Goal: Task Accomplishment & Management: Use online tool/utility

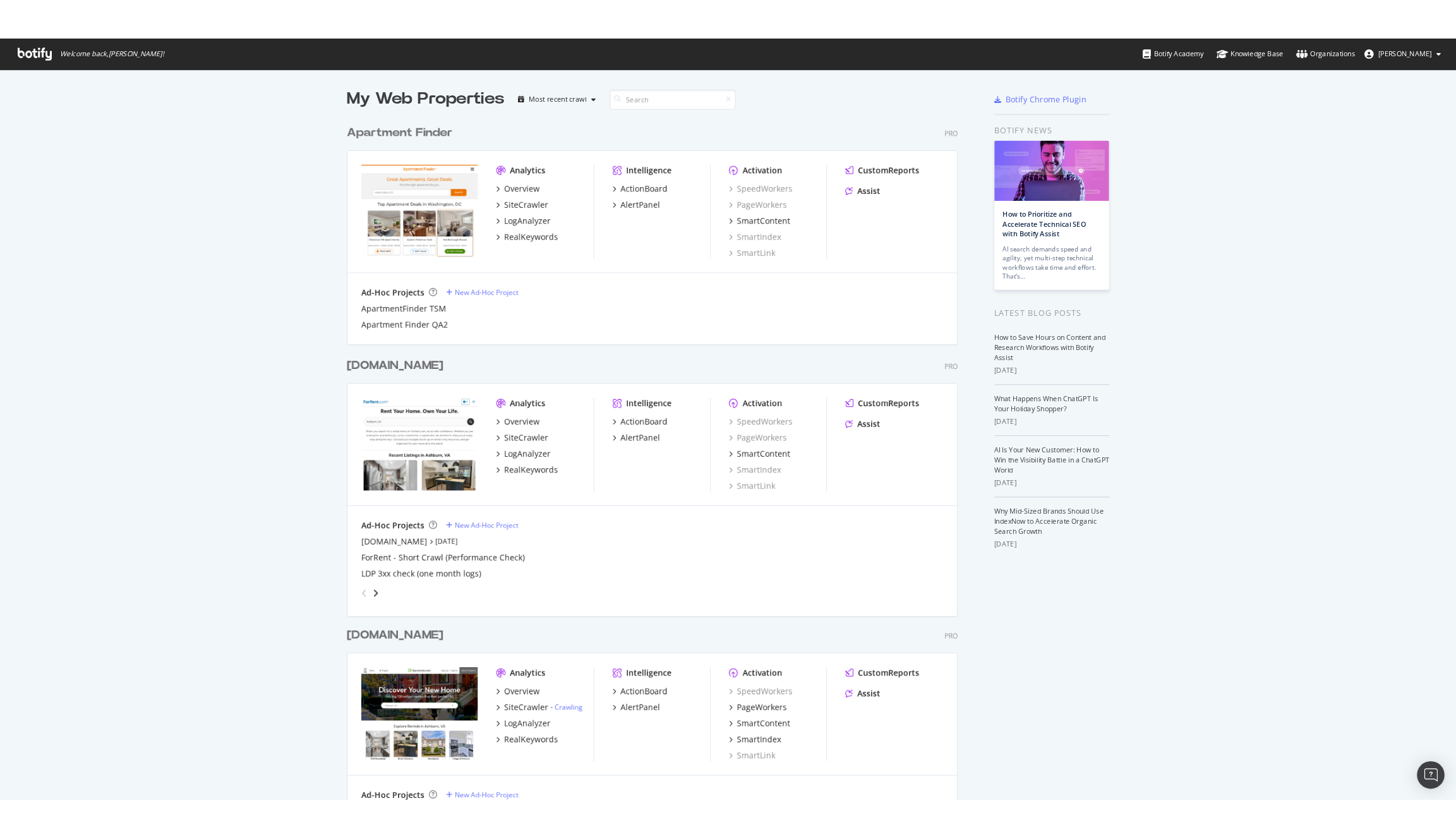
scroll to position [16, 0]
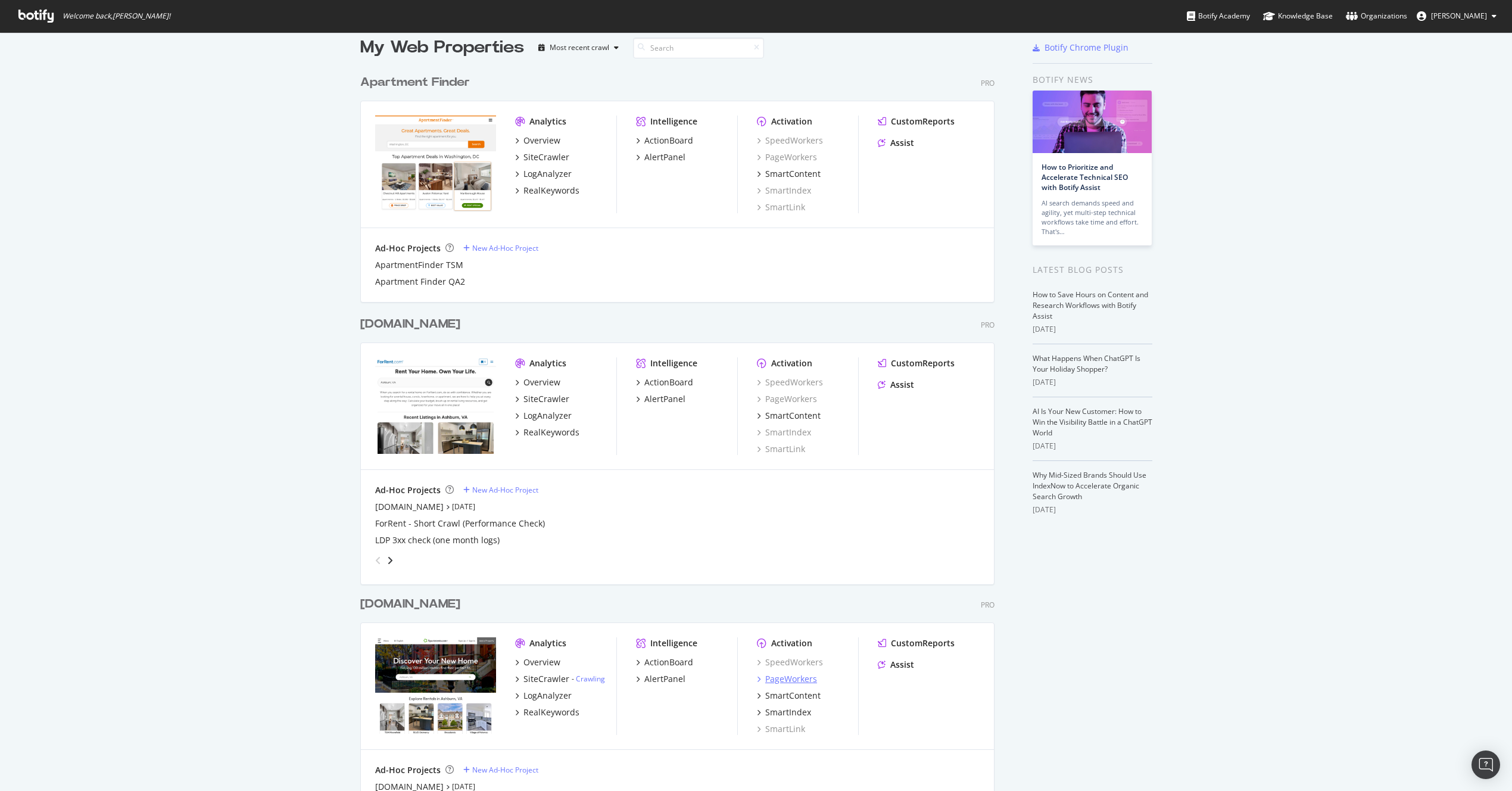
click at [774, 681] on div "PageWorkers" at bounding box center [790, 679] width 52 height 12
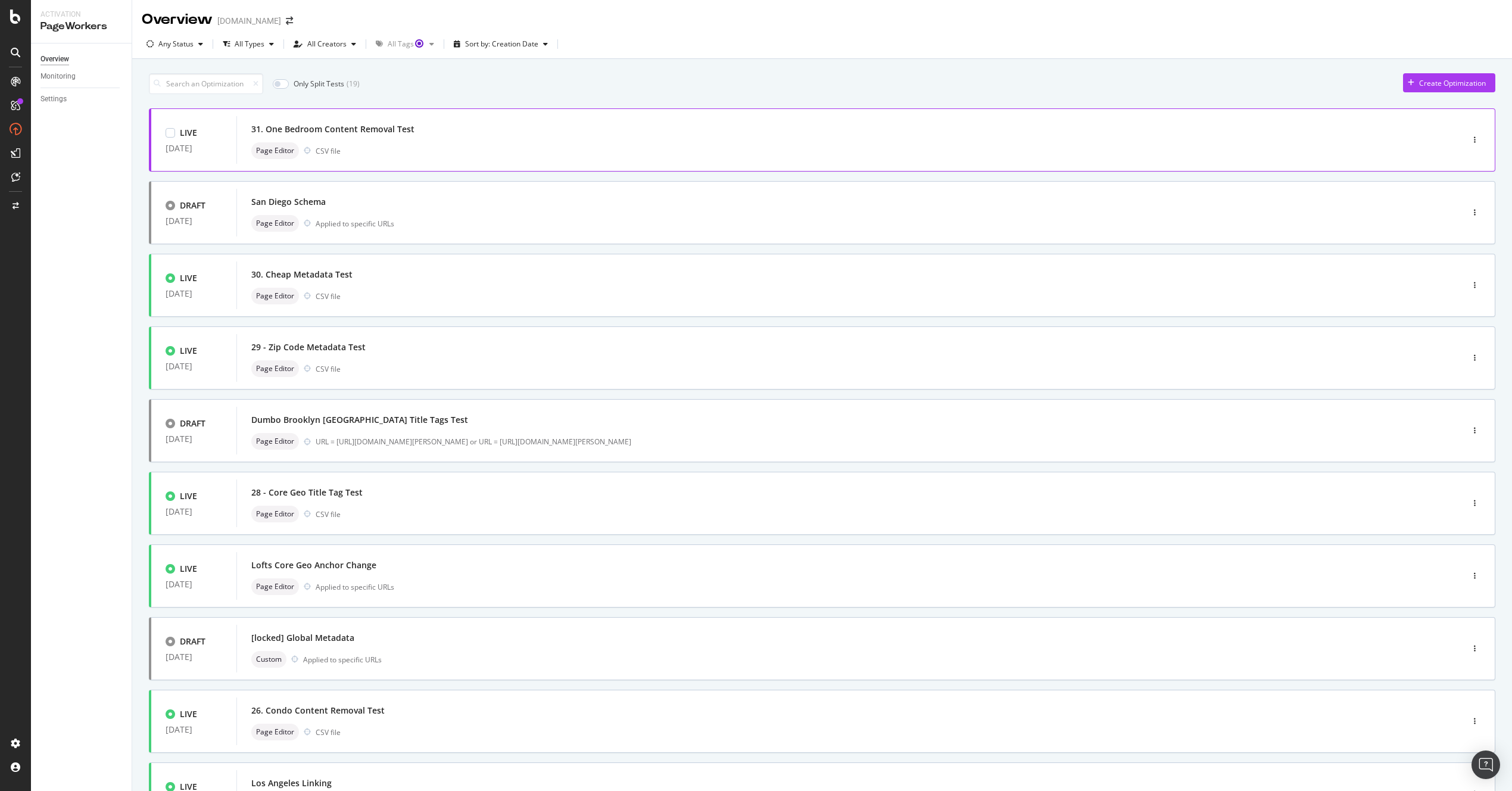
click at [438, 130] on div "31. One Bedroom Content Removal Test" at bounding box center [831, 129] width 1161 height 16
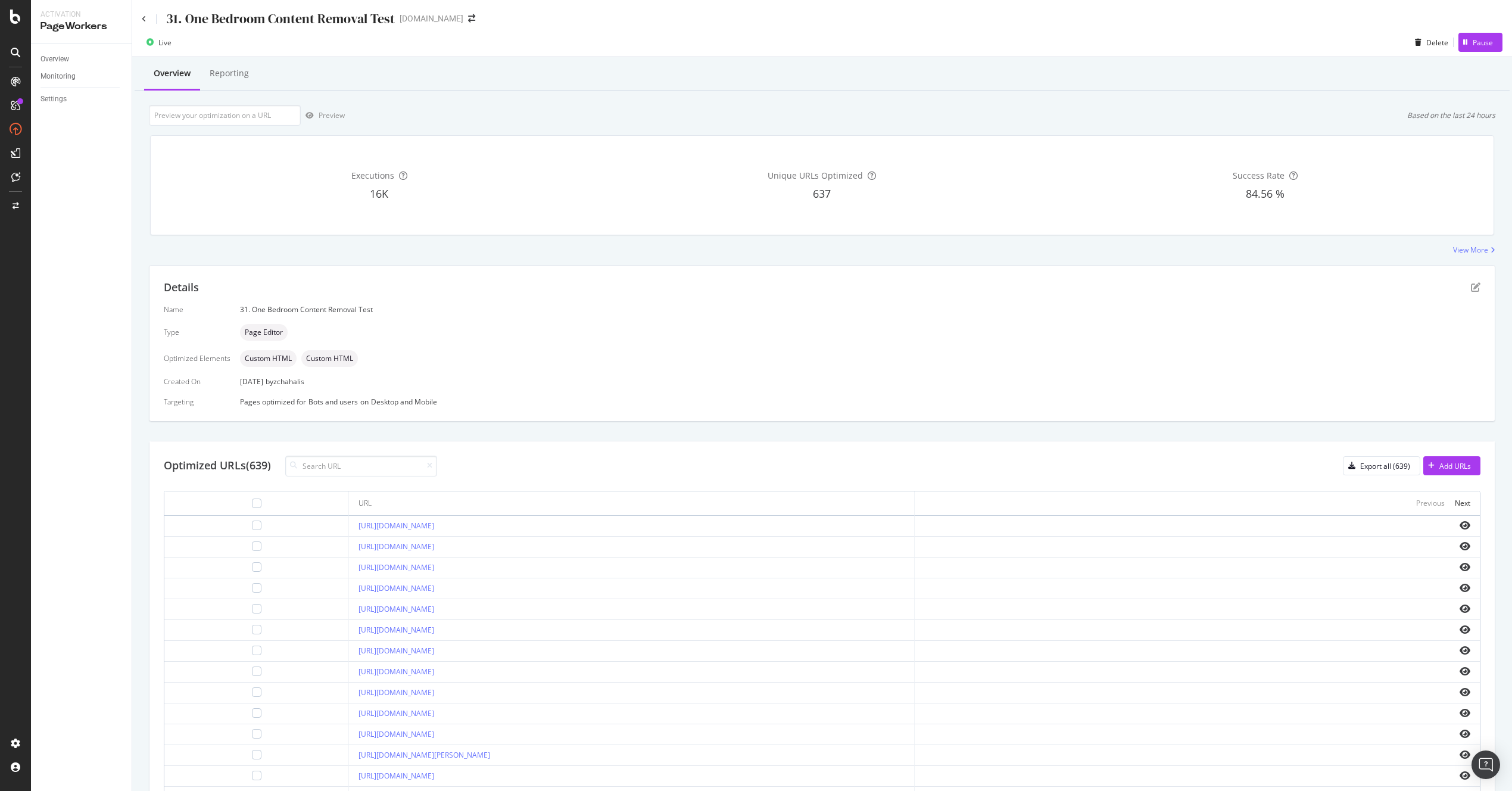
click at [723, 422] on div "Details Name 31. One Bedroom Content Removal Test Type Page Editor Optimized El…" at bounding box center [822, 555] width 1347 height 579
click at [765, 421] on div "Details Name 31. One Bedroom Content Removal Test Type Page Editor Optimized El…" at bounding box center [822, 555] width 1347 height 579
click at [65, 59] on div "Overview" at bounding box center [54, 59] width 29 height 12
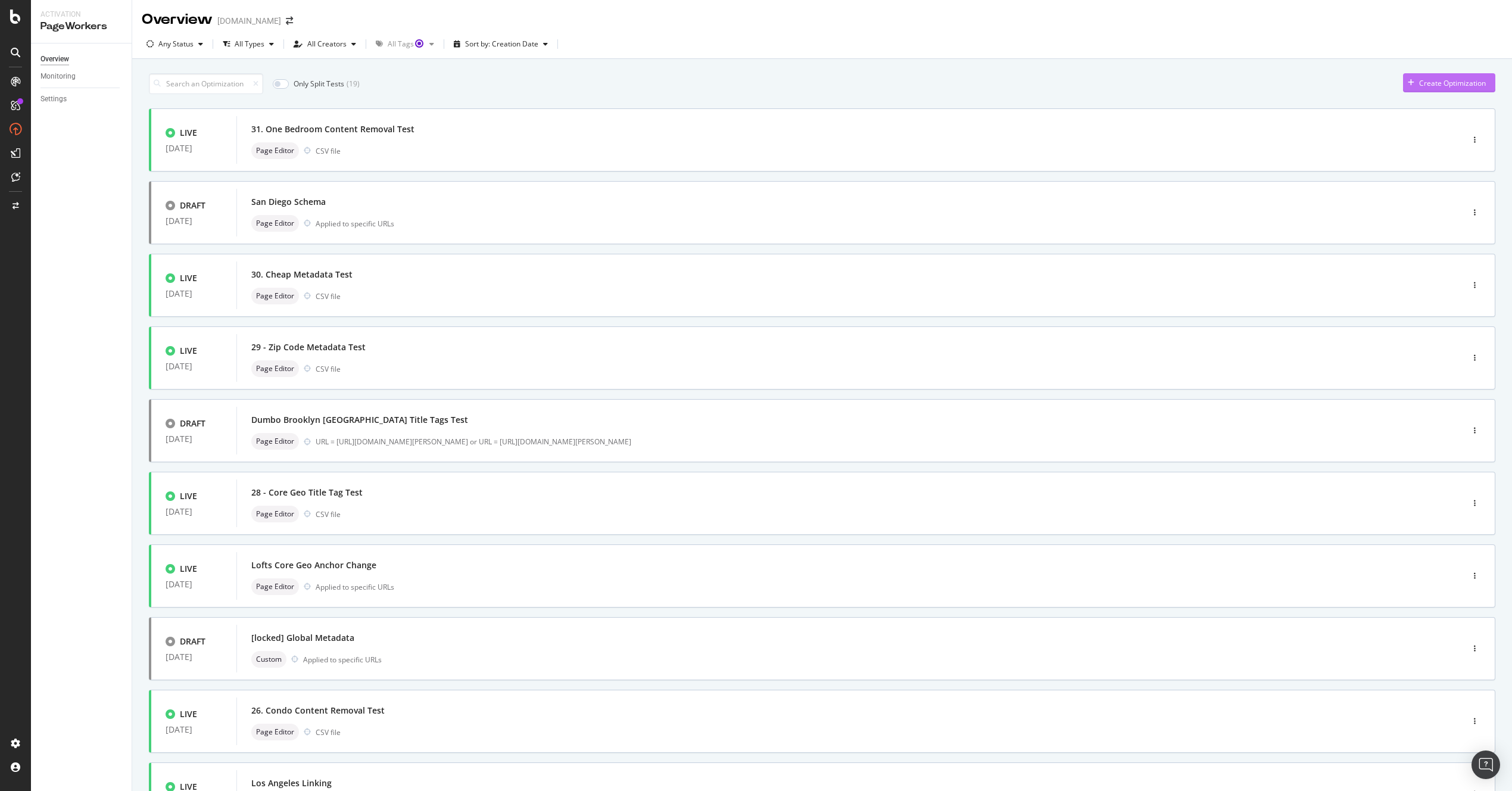
click at [1484, 79] on button "Create Optimization" at bounding box center [1449, 83] width 92 height 19
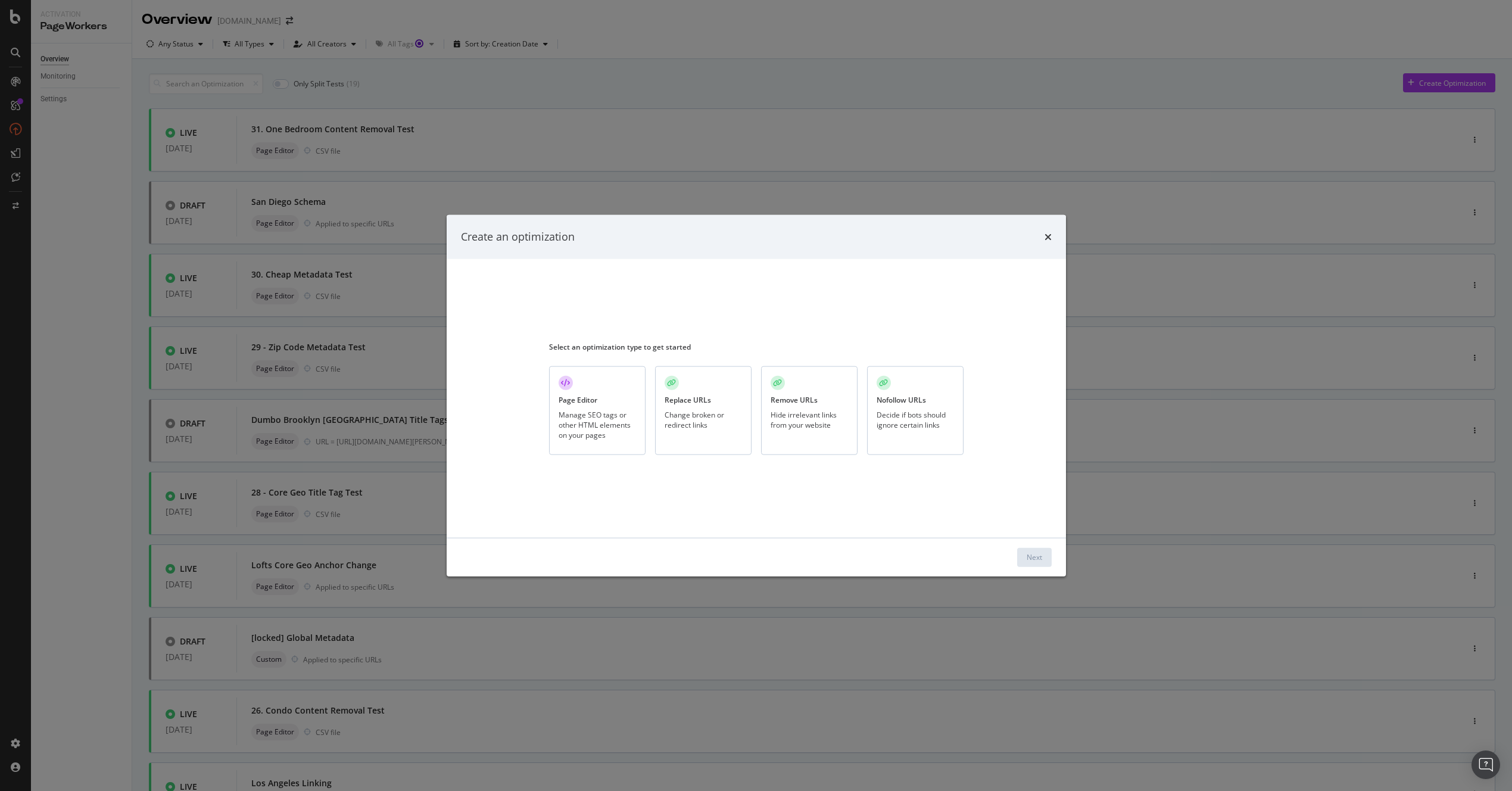
click at [601, 404] on div "Page Editor Manage SEO tags or other HTML elements on your pages" at bounding box center [597, 411] width 97 height 88
click at [1034, 560] on div "Next" at bounding box center [1034, 557] width 16 height 10
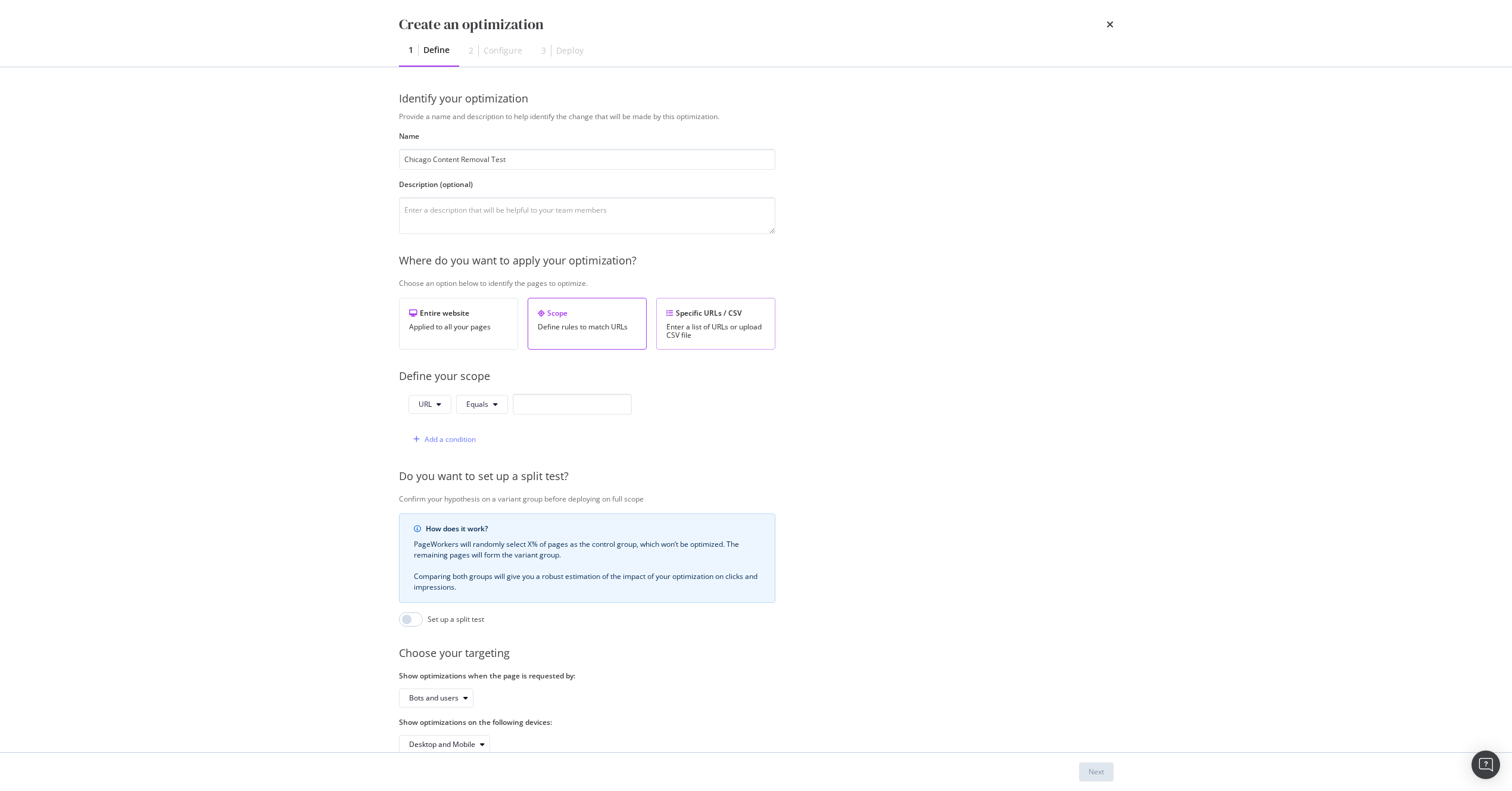
type input "Chicago Content Removal Test"
click at [735, 336] on div "Enter a list of URLs or upload CSV file" at bounding box center [716, 331] width 99 height 16
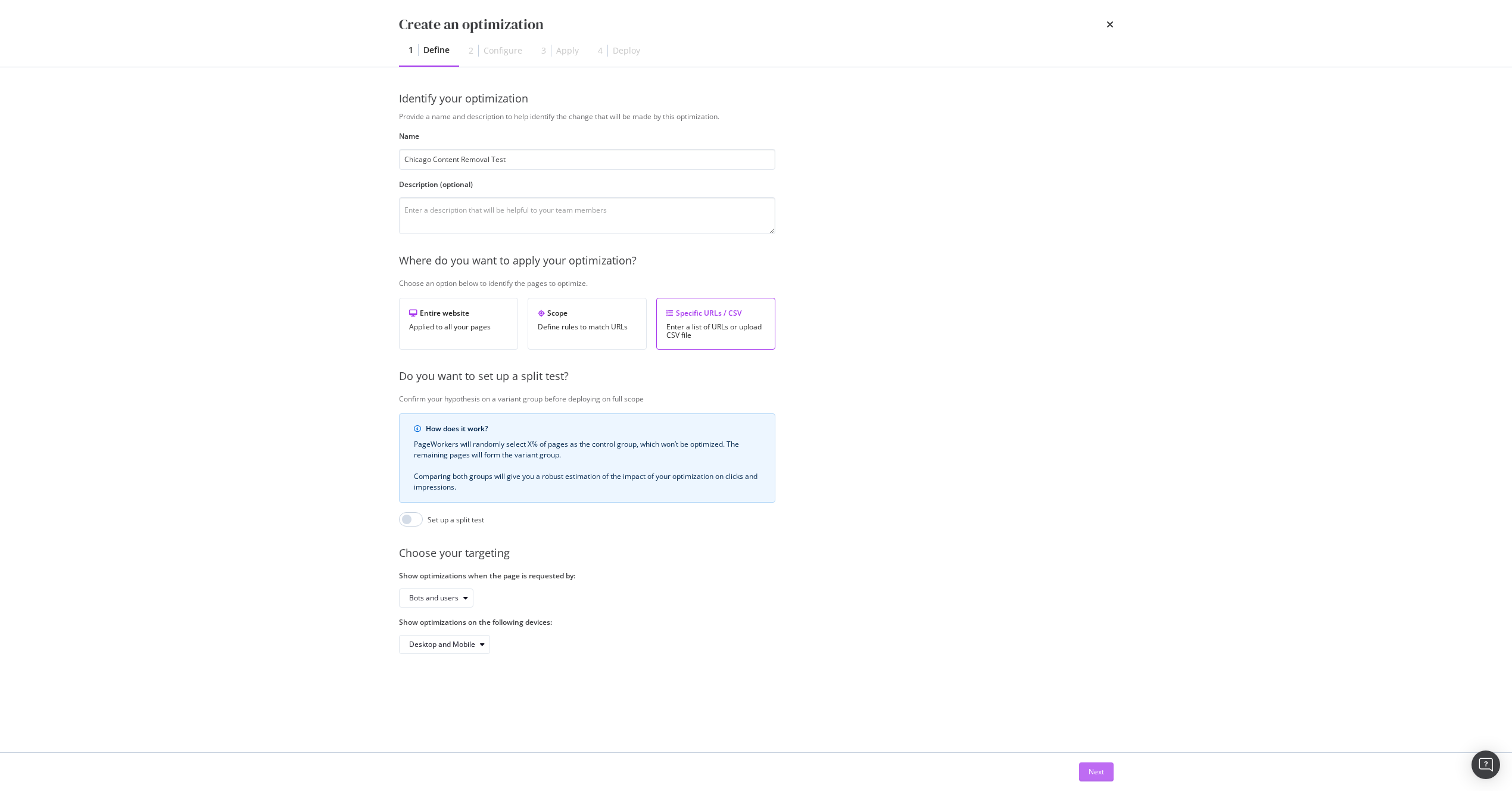
click at [1092, 774] on div "Next" at bounding box center [1096, 771] width 16 height 10
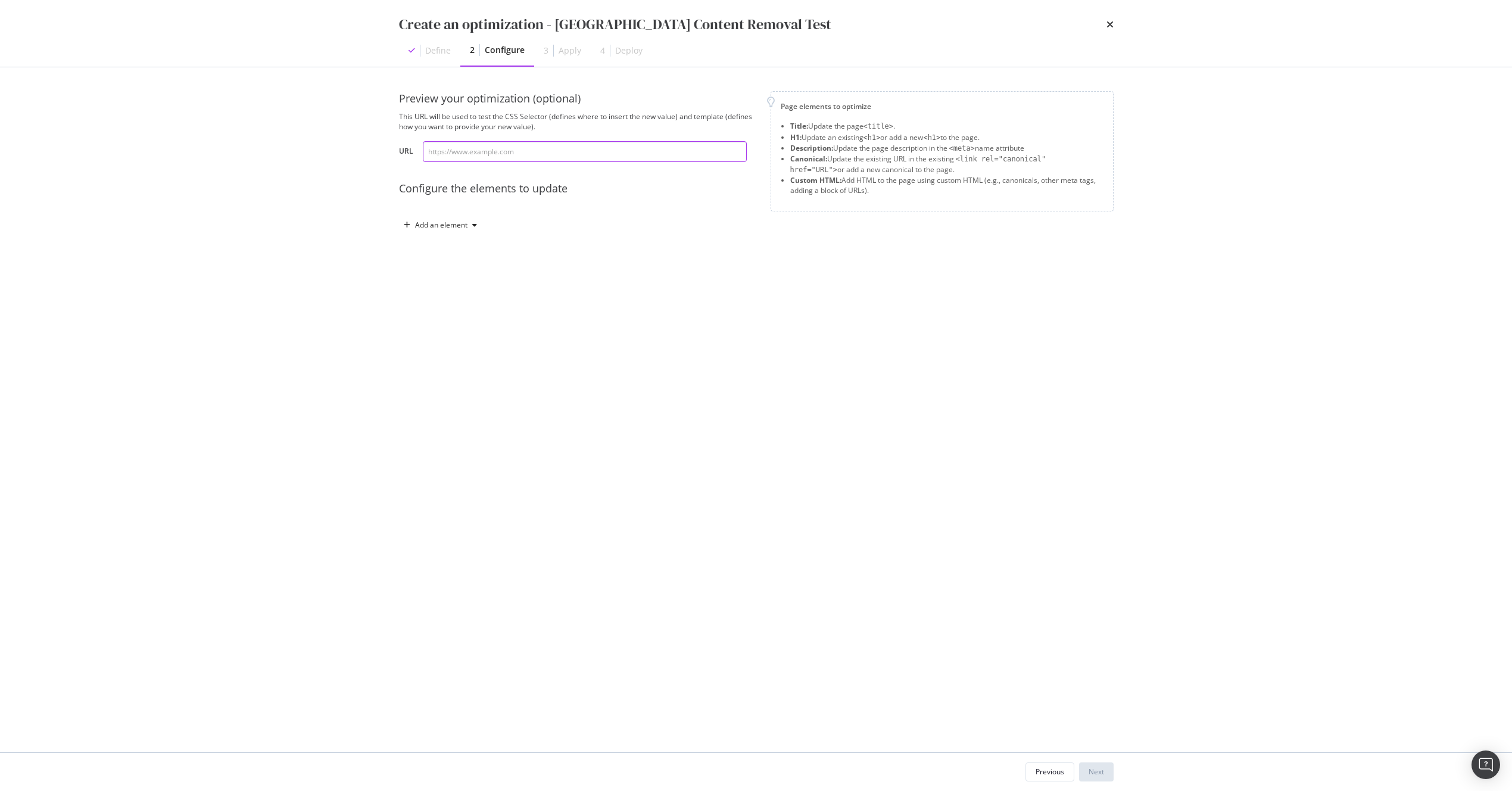
click at [535, 160] on input "modal" at bounding box center [585, 151] width 324 height 20
paste input "[URL][DOMAIN_NAME]"
type input "[URL][DOMAIN_NAME]"
click at [463, 226] on div "Add an element" at bounding box center [441, 225] width 52 height 7
click at [461, 327] on div "Custom HTML" at bounding box center [454, 326] width 47 height 10
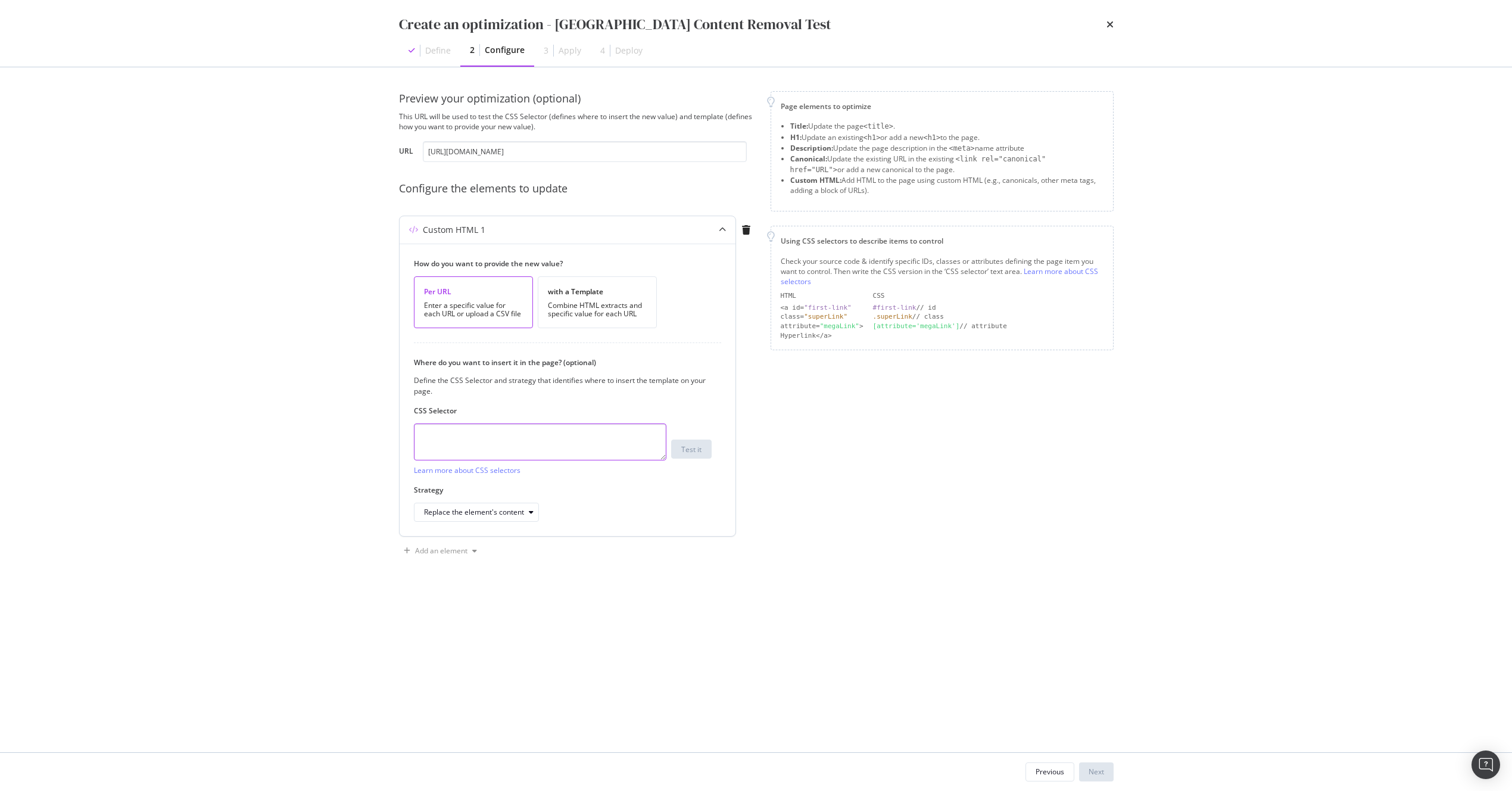
click at [506, 434] on textarea "modal" at bounding box center [540, 442] width 253 height 37
paste textarea "#marketingBlurb"
type textarea "#marketingBlurb"
click at [581, 286] on div "with a Template" at bounding box center [597, 291] width 99 height 10
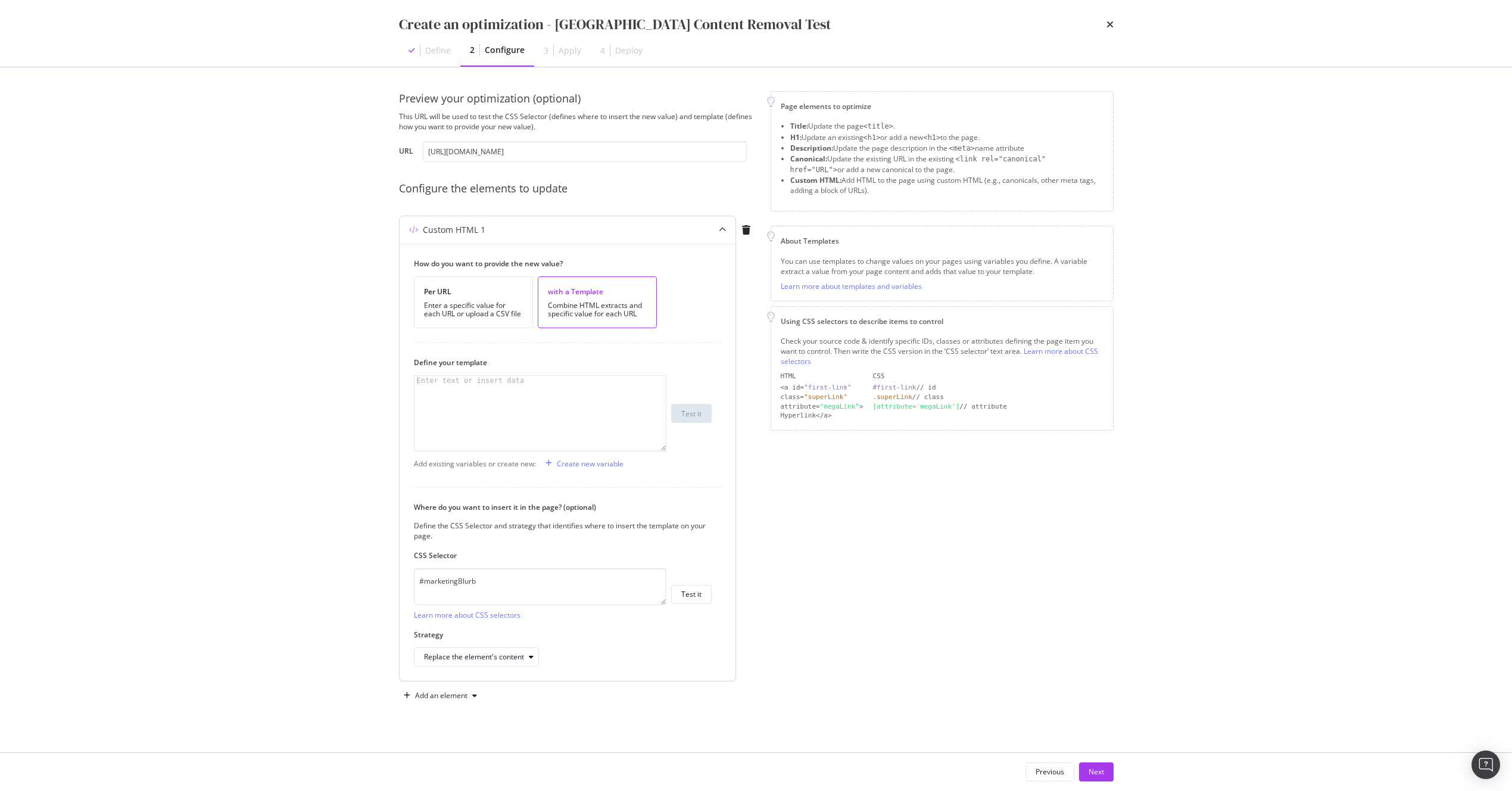
click at [491, 402] on div "modal" at bounding box center [540, 422] width 251 height 94
click at [452, 695] on div "Add an element" at bounding box center [441, 695] width 52 height 7
click at [457, 672] on div "Custom HTML" at bounding box center [454, 673] width 47 height 10
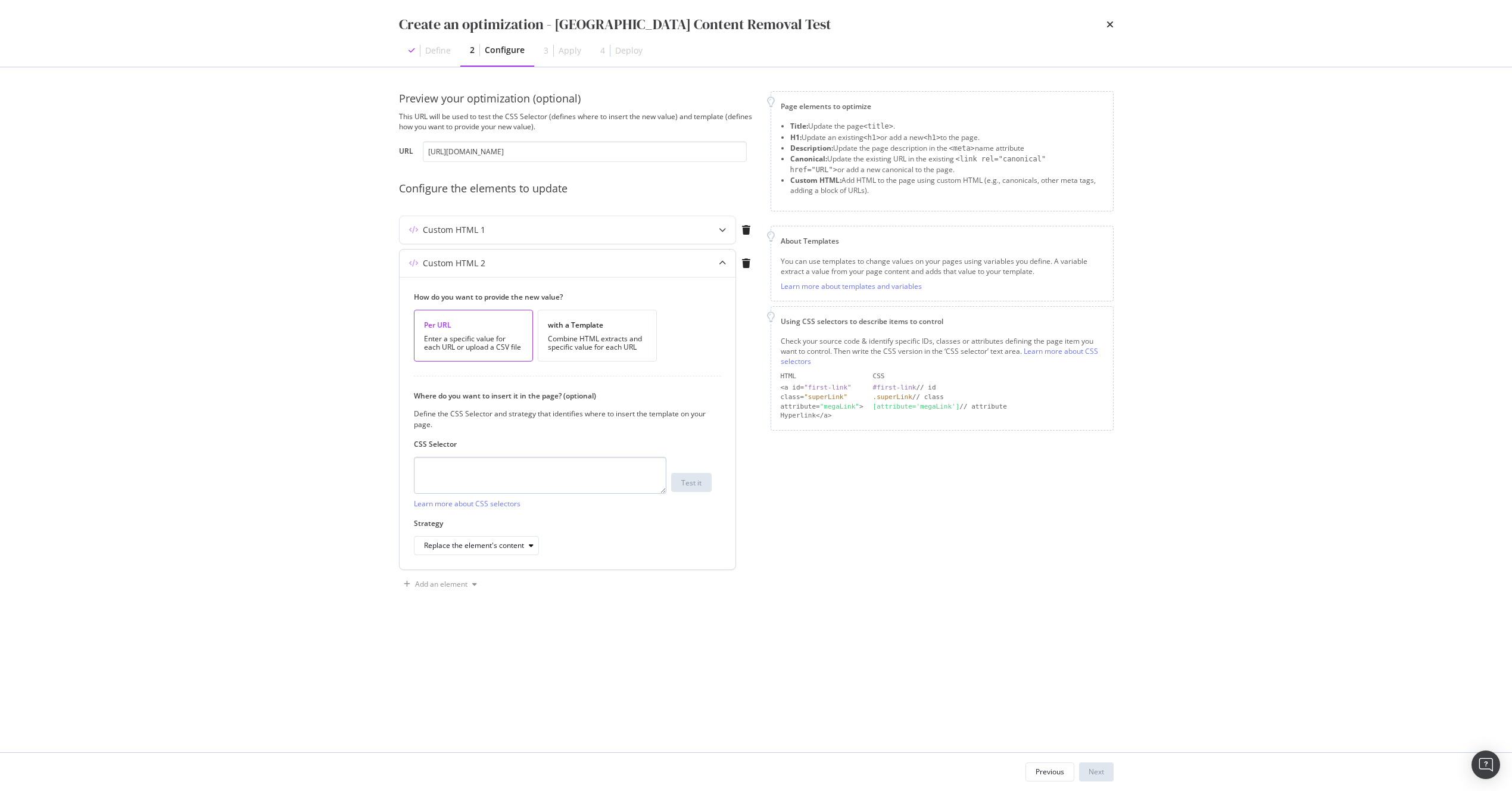
click at [494, 456] on div "CSS Selector Learn more about CSS selectors Test it" at bounding box center [563, 473] width 298 height 70
click at [495, 467] on textarea "modal" at bounding box center [540, 474] width 253 height 37
paste textarea "#marketingBlurb"
type textarea "#marketingBlurb"
click at [495, 233] on div "Custom HTML 1" at bounding box center [543, 230] width 289 height 12
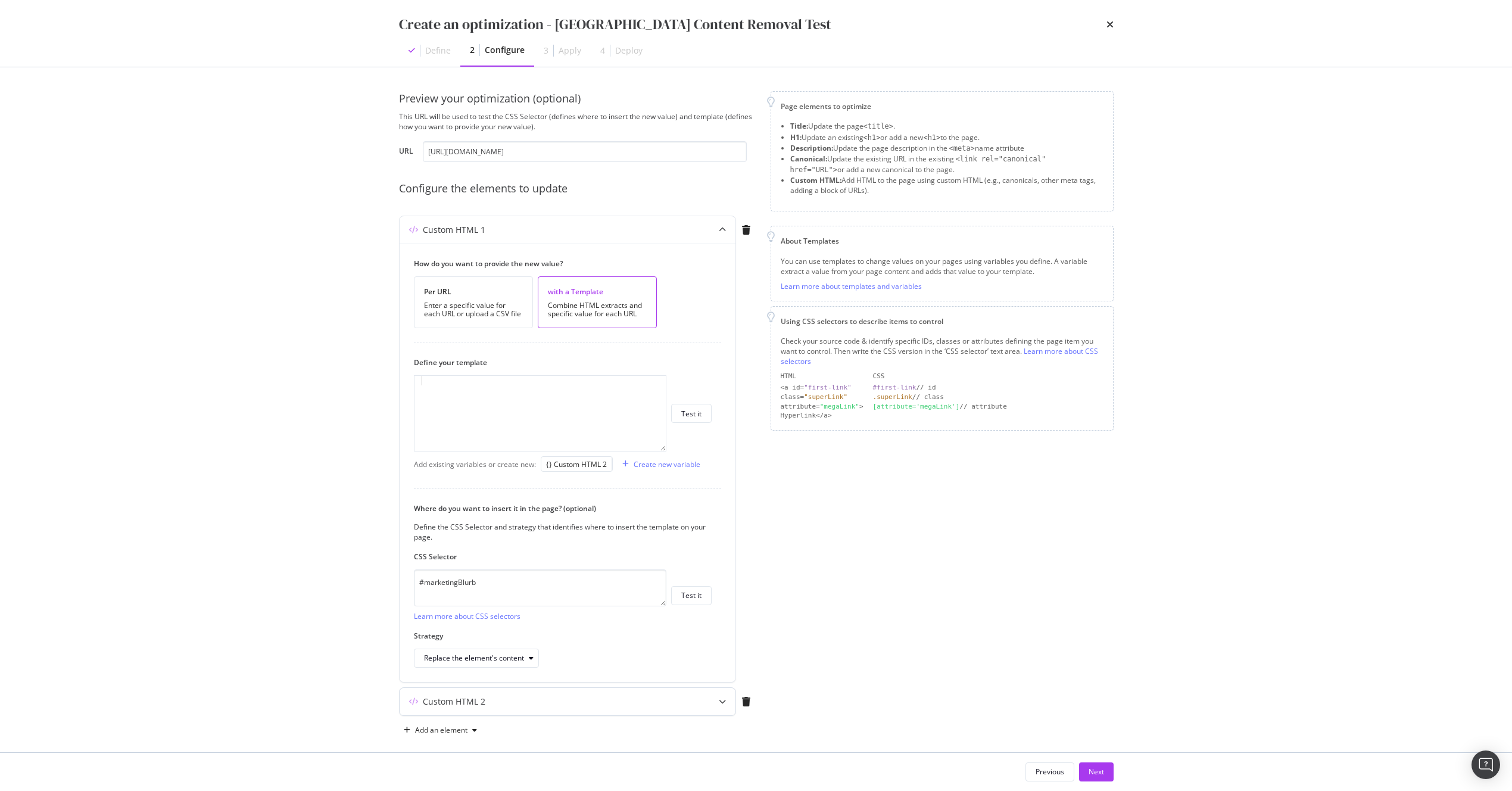
click at [628, 710] on div "Custom HTML 2" at bounding box center [567, 701] width 336 height 27
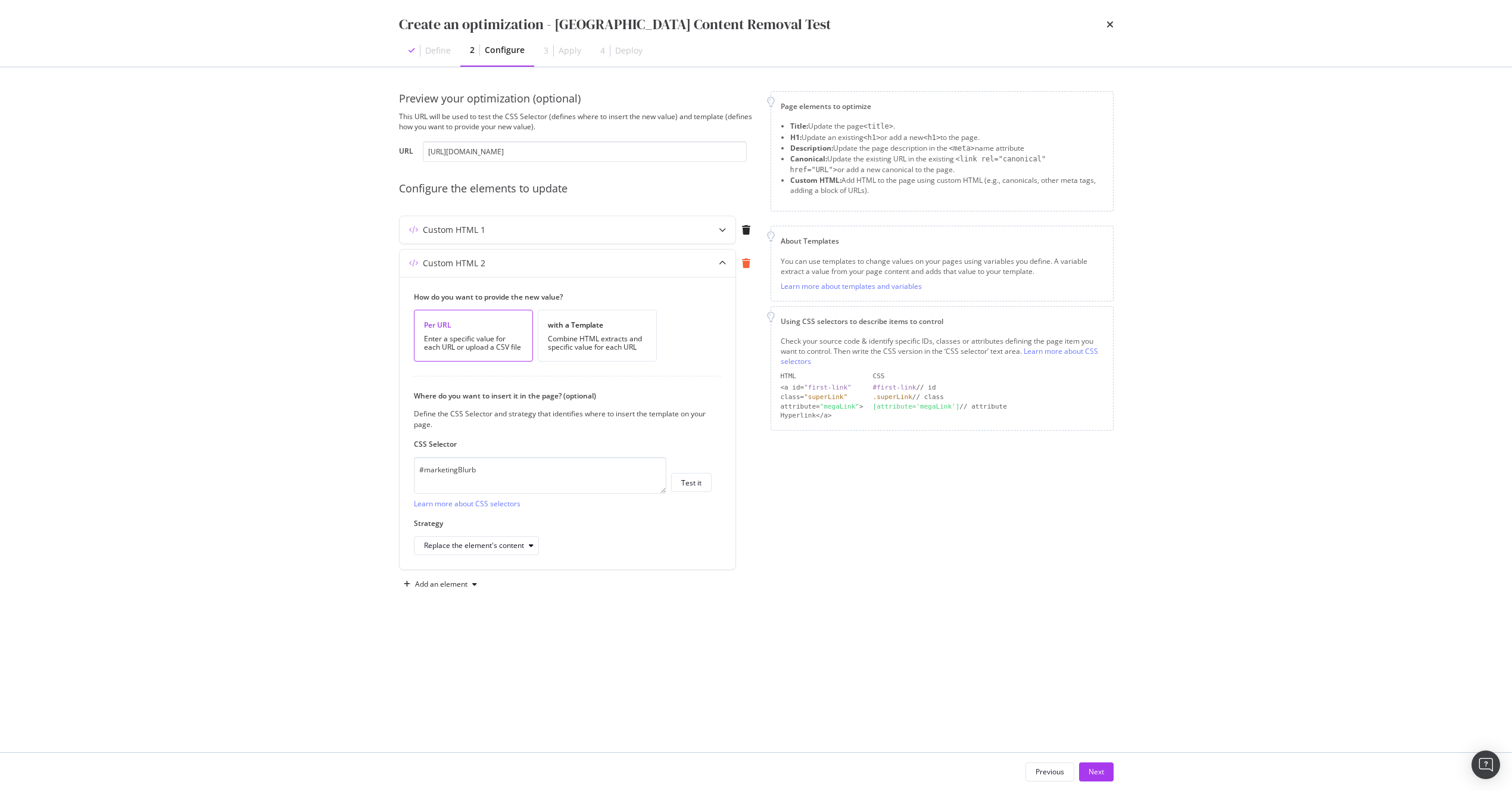
click at [745, 263] on icon "modal" at bounding box center [746, 263] width 8 height 10
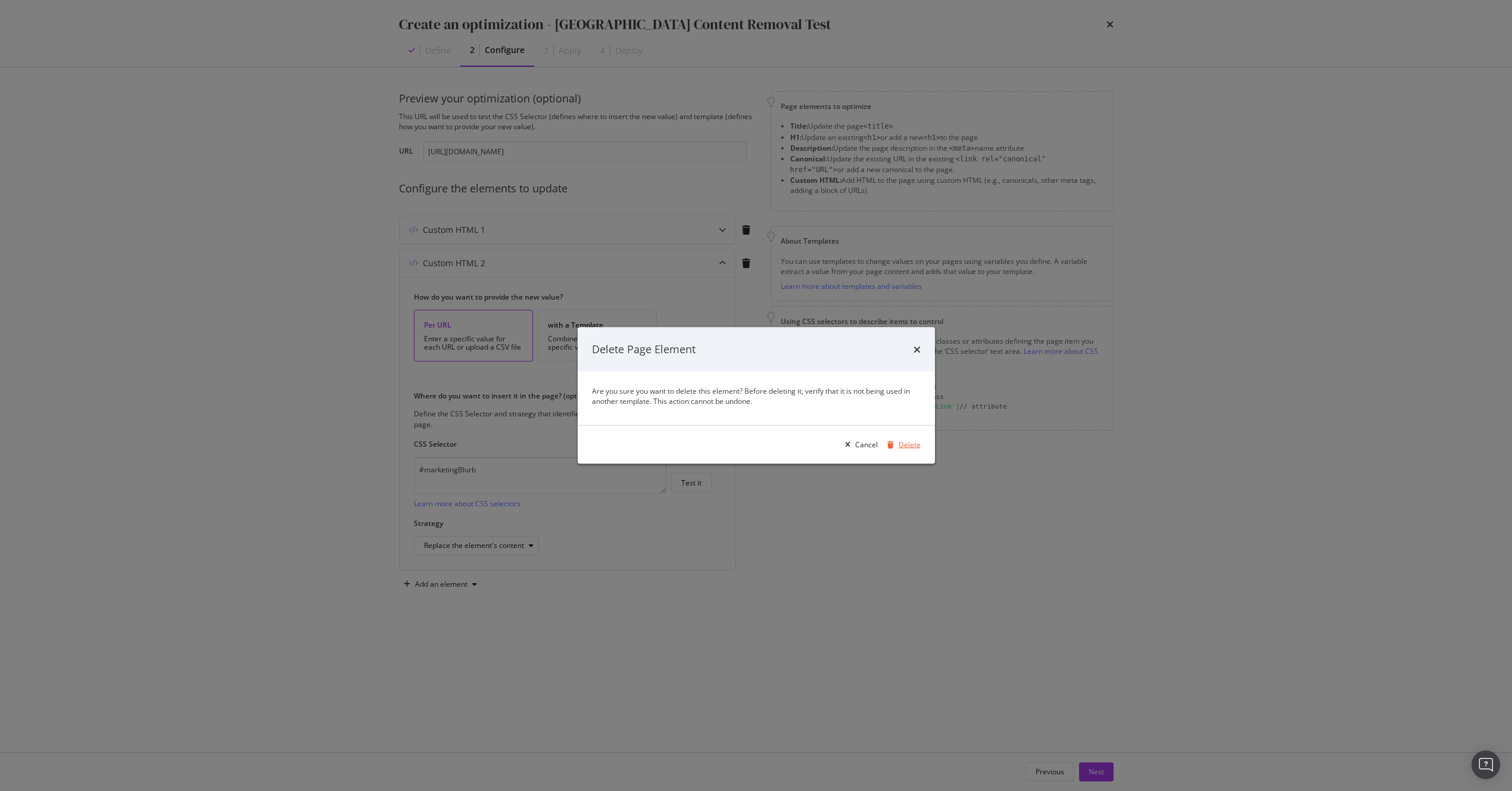
click at [909, 442] on div "Delete" at bounding box center [909, 444] width 22 height 10
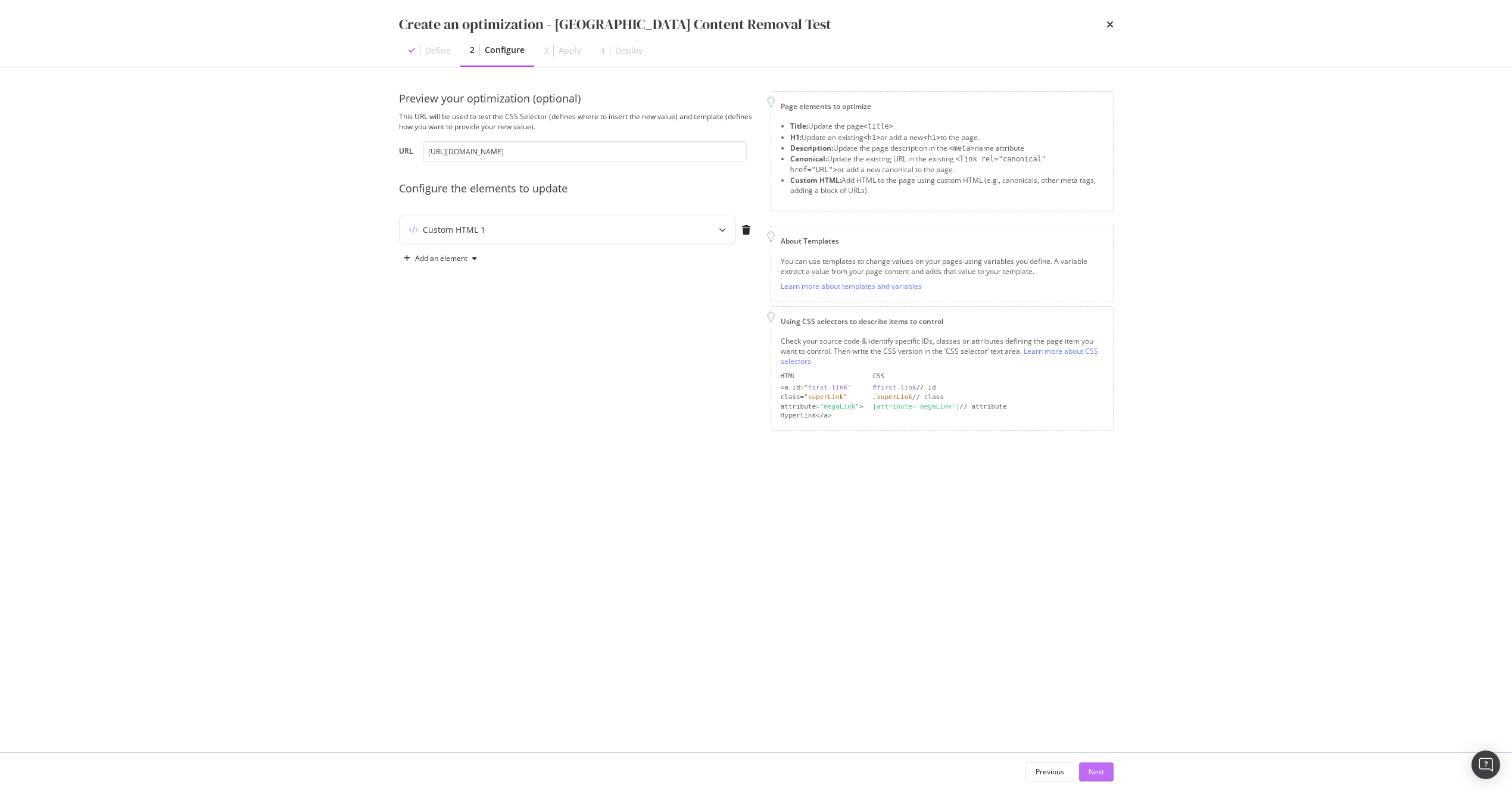
click at [1094, 775] on div "Next" at bounding box center [1096, 771] width 16 height 10
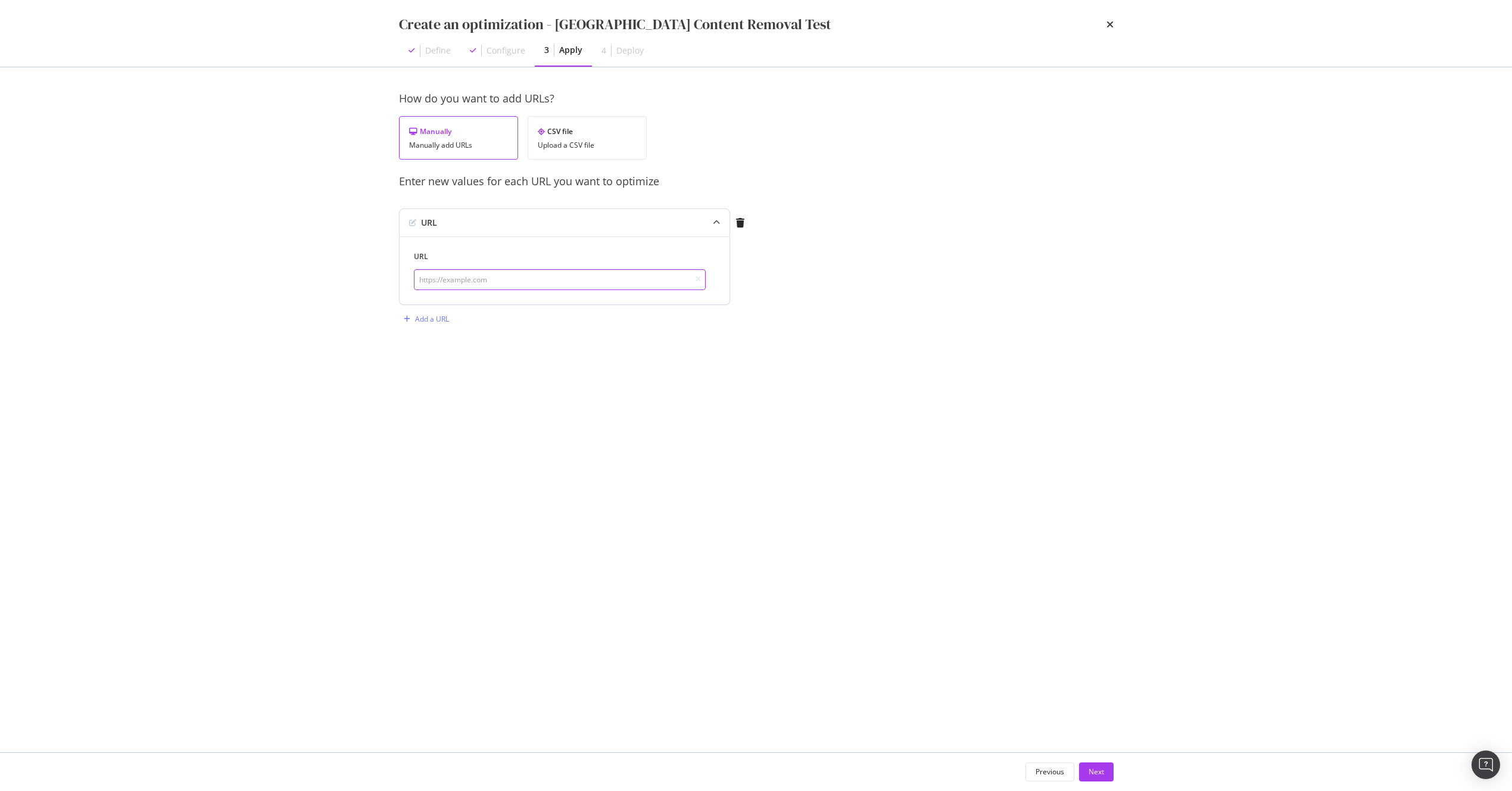
click at [443, 281] on input "modal" at bounding box center [560, 279] width 292 height 20
paste input "#marketingBlurb"
type input "#marketingBlurb"
paste input "[URL][DOMAIN_NAME]"
type input "[URL][DOMAIN_NAME]"
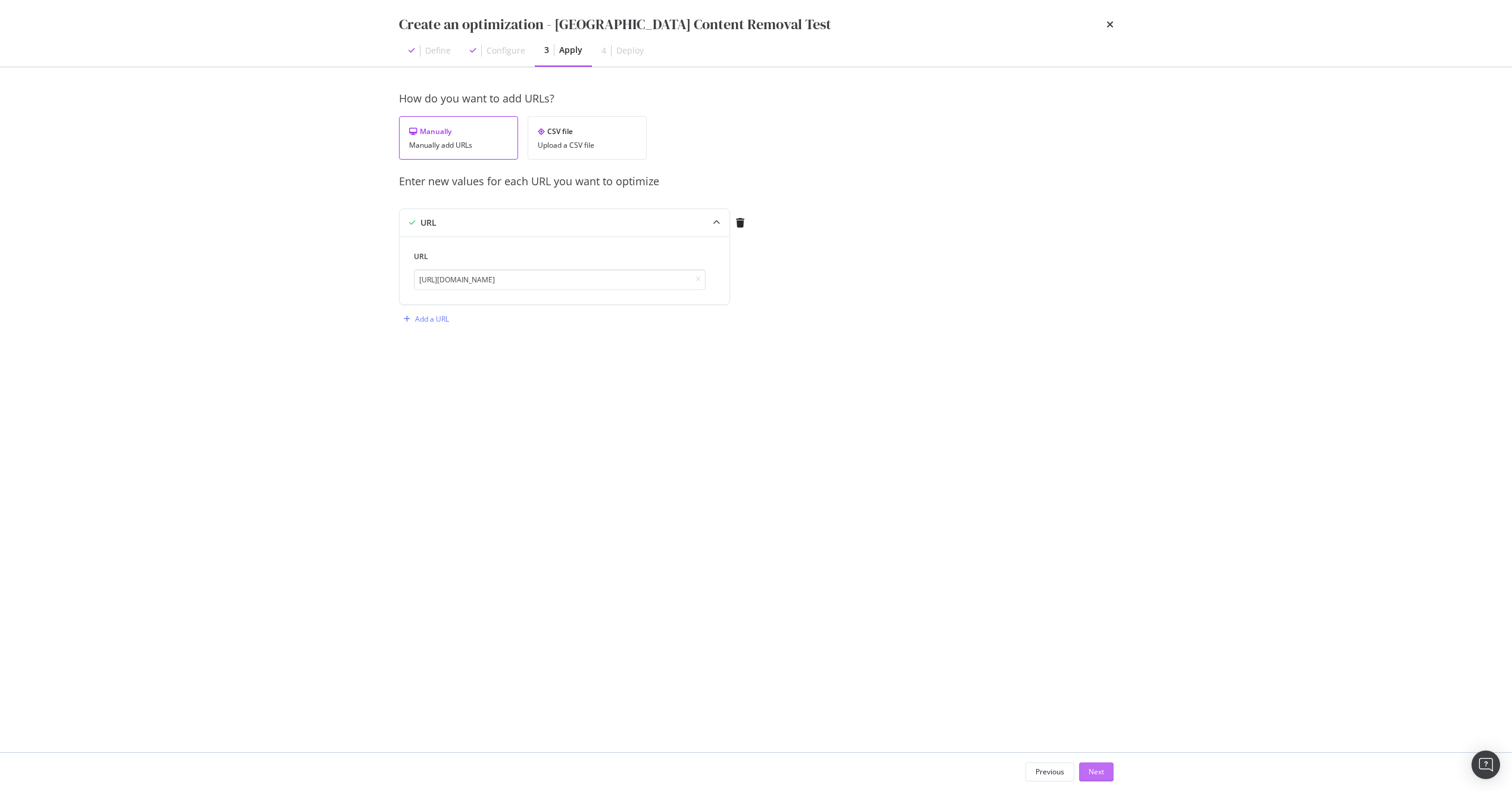
click at [1100, 776] on div "Next" at bounding box center [1096, 771] width 16 height 10
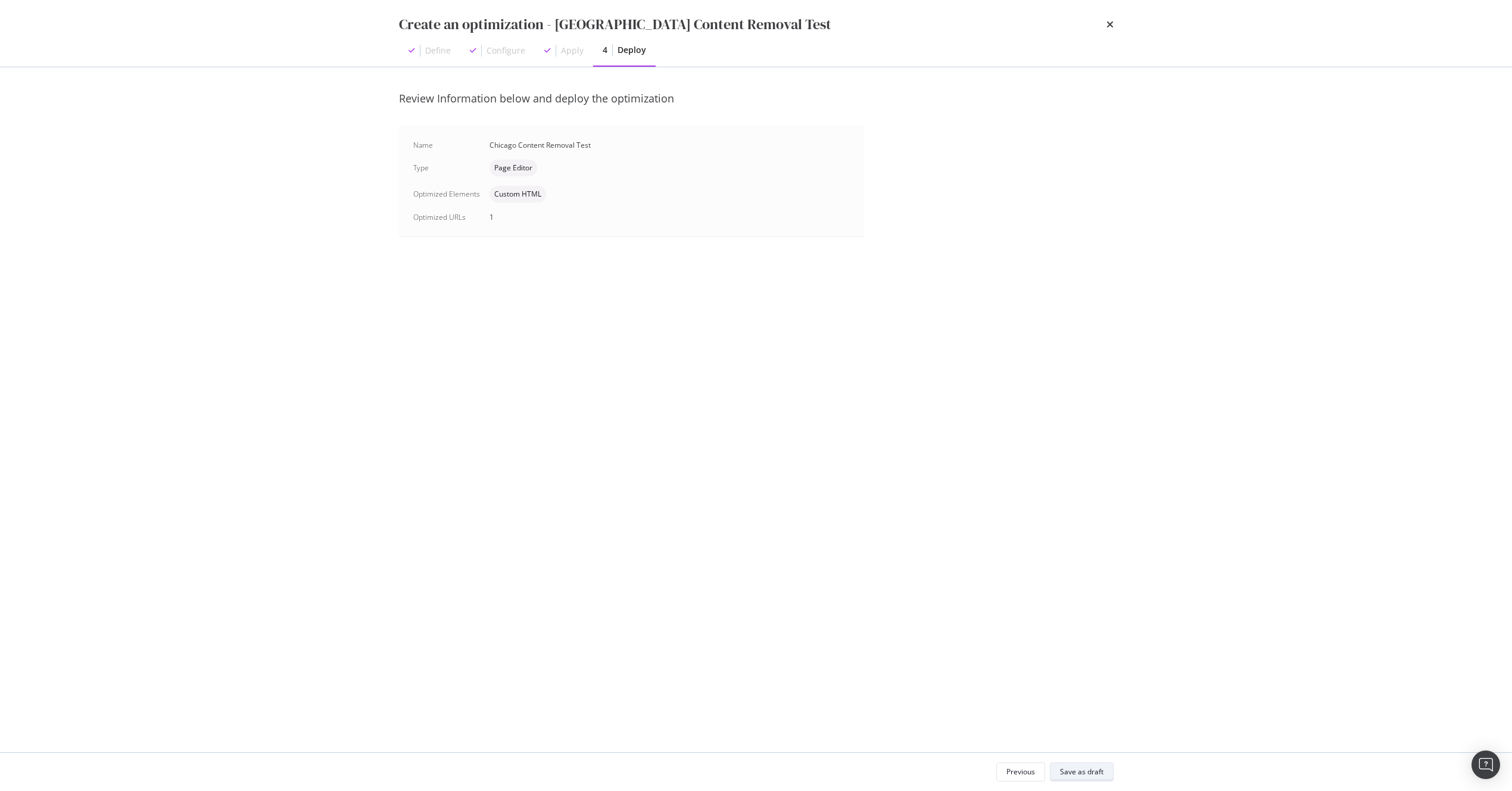
click at [1091, 771] on div "Save as draft" at bounding box center [1082, 771] width 43 height 10
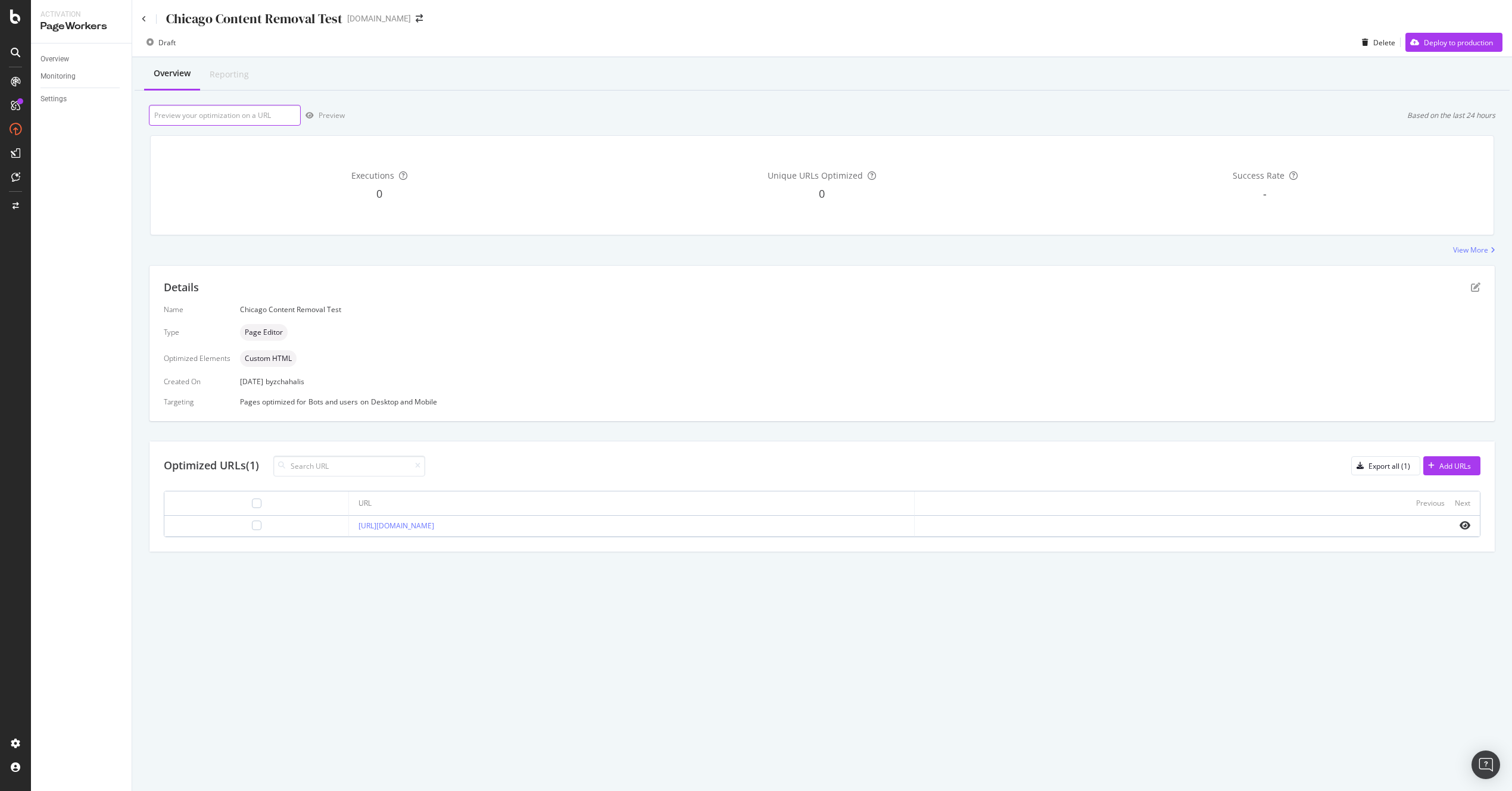
click at [217, 110] on input "url" at bounding box center [225, 115] width 152 height 20
paste input "[URL][DOMAIN_NAME]"
type input "[URL][DOMAIN_NAME]"
click at [327, 114] on div "Preview" at bounding box center [331, 115] width 26 height 10
click at [1450, 44] on div "Deploy to production" at bounding box center [1458, 43] width 69 height 10
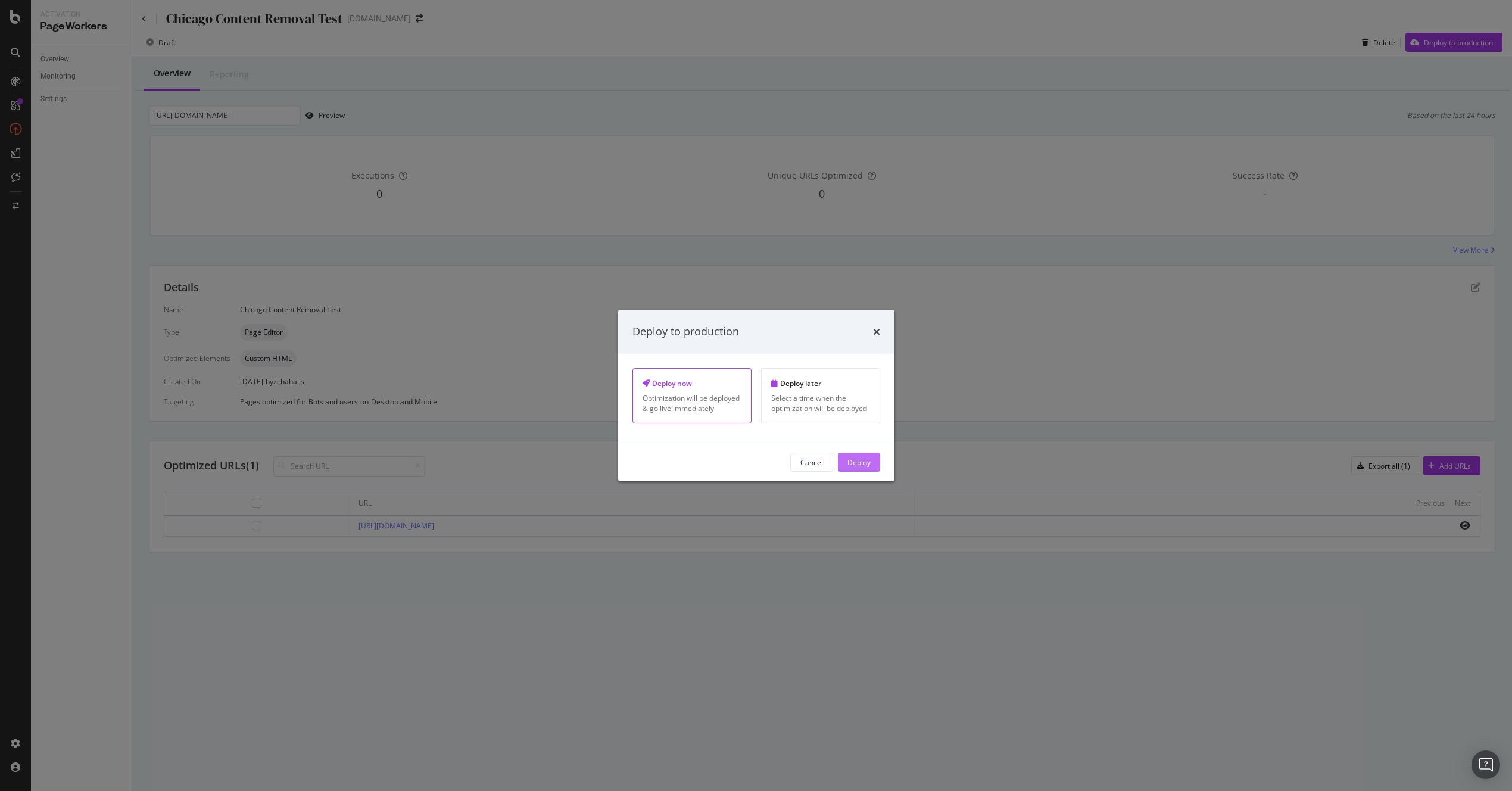
click at [851, 464] on div "Deploy" at bounding box center [859, 461] width 23 height 10
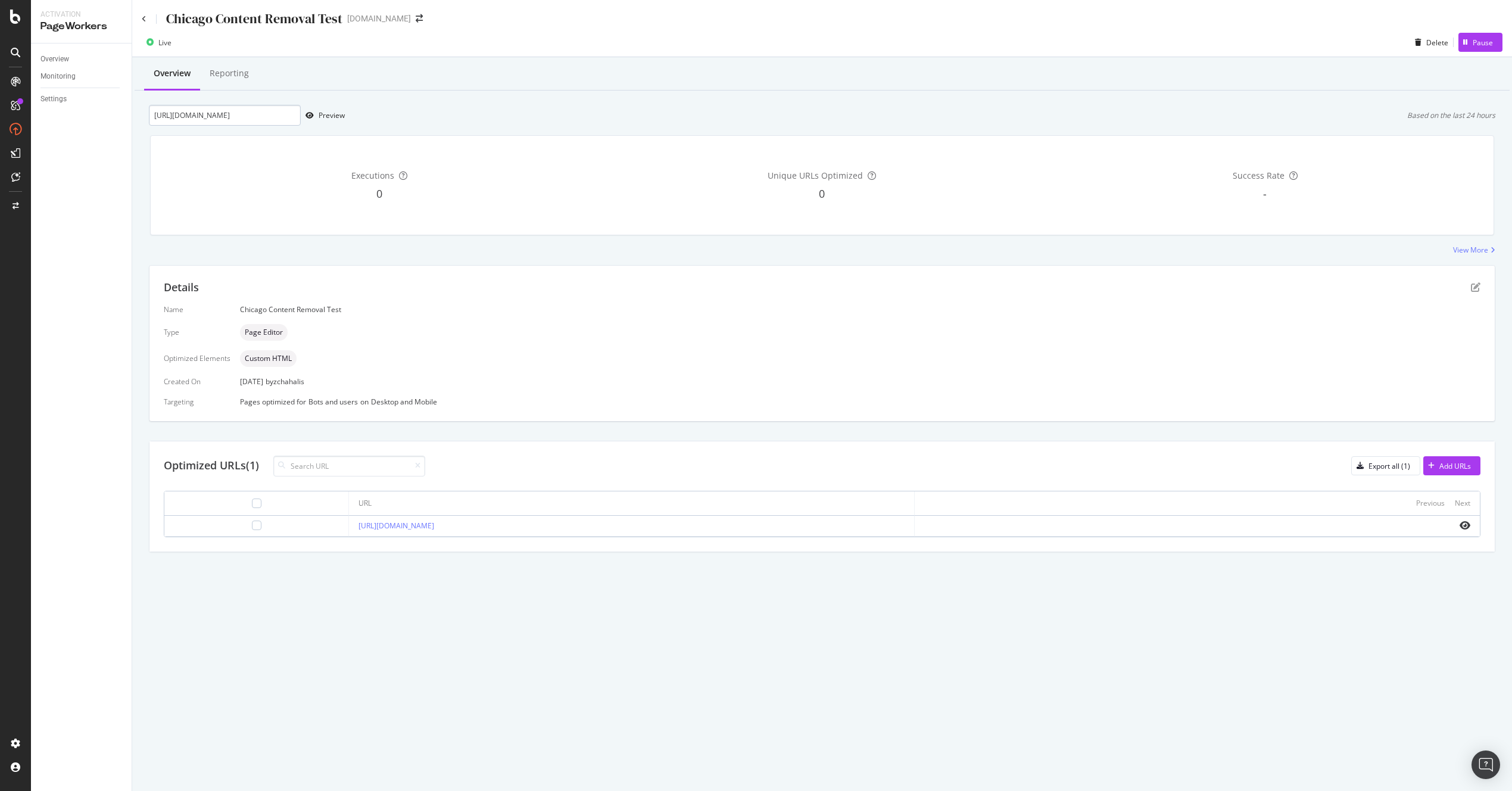
click at [207, 179] on div "Executions" at bounding box center [380, 175] width 439 height 12
click at [211, 120] on input "[URL][DOMAIN_NAME]" at bounding box center [225, 115] width 152 height 20
click at [903, 108] on div "[URL][DOMAIN_NAME] Preview Based on the last 24 hours" at bounding box center [822, 115] width 1347 height 20
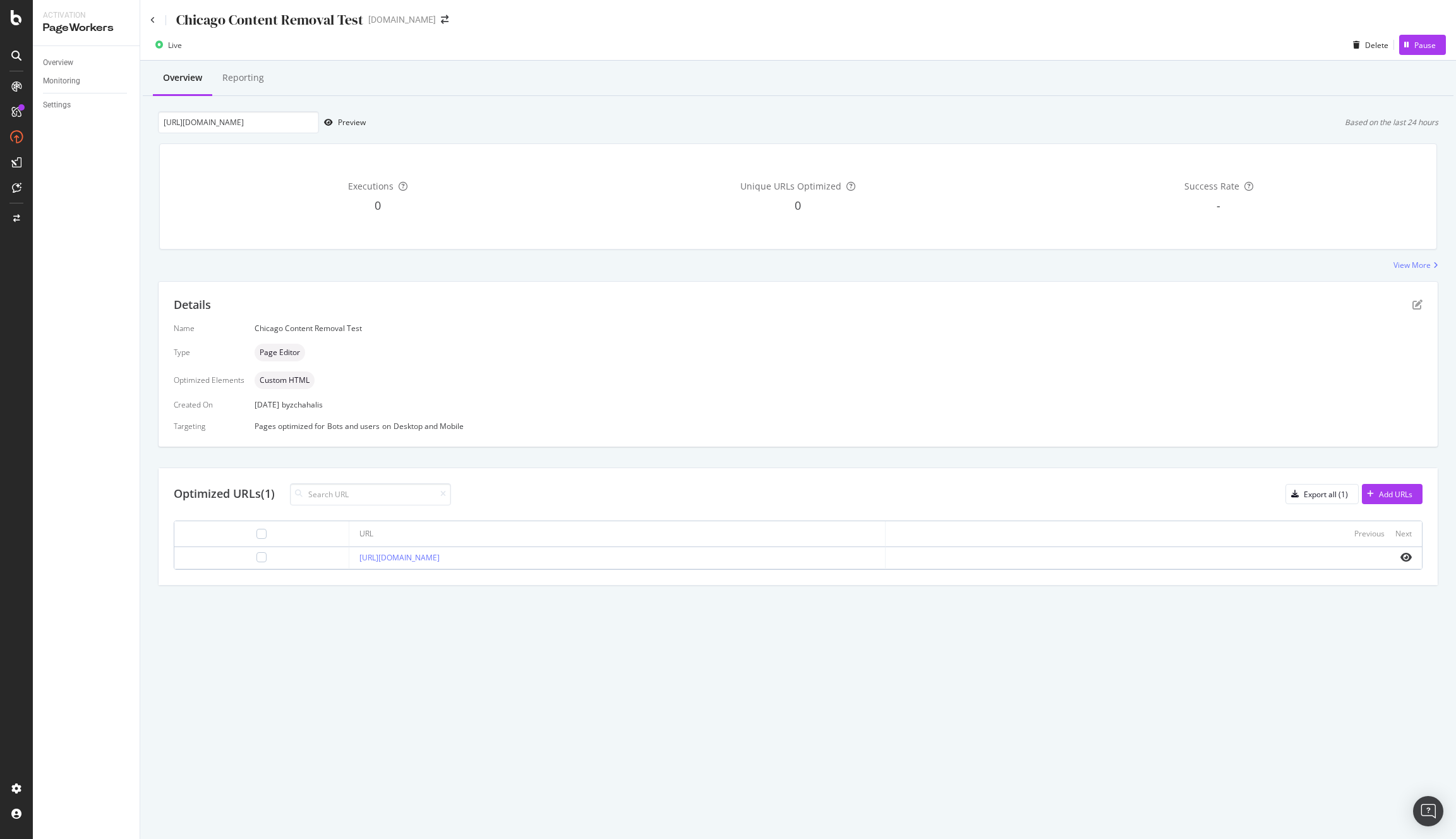
click at [419, 648] on div "Chicago Content Removal Test [DOMAIN_NAME] Live Delete Pause Overview Reporting…" at bounding box center [798, 419] width 1315 height 839
click at [1418, 302] on icon "pen-to-square" at bounding box center [1418, 305] width 10 height 10
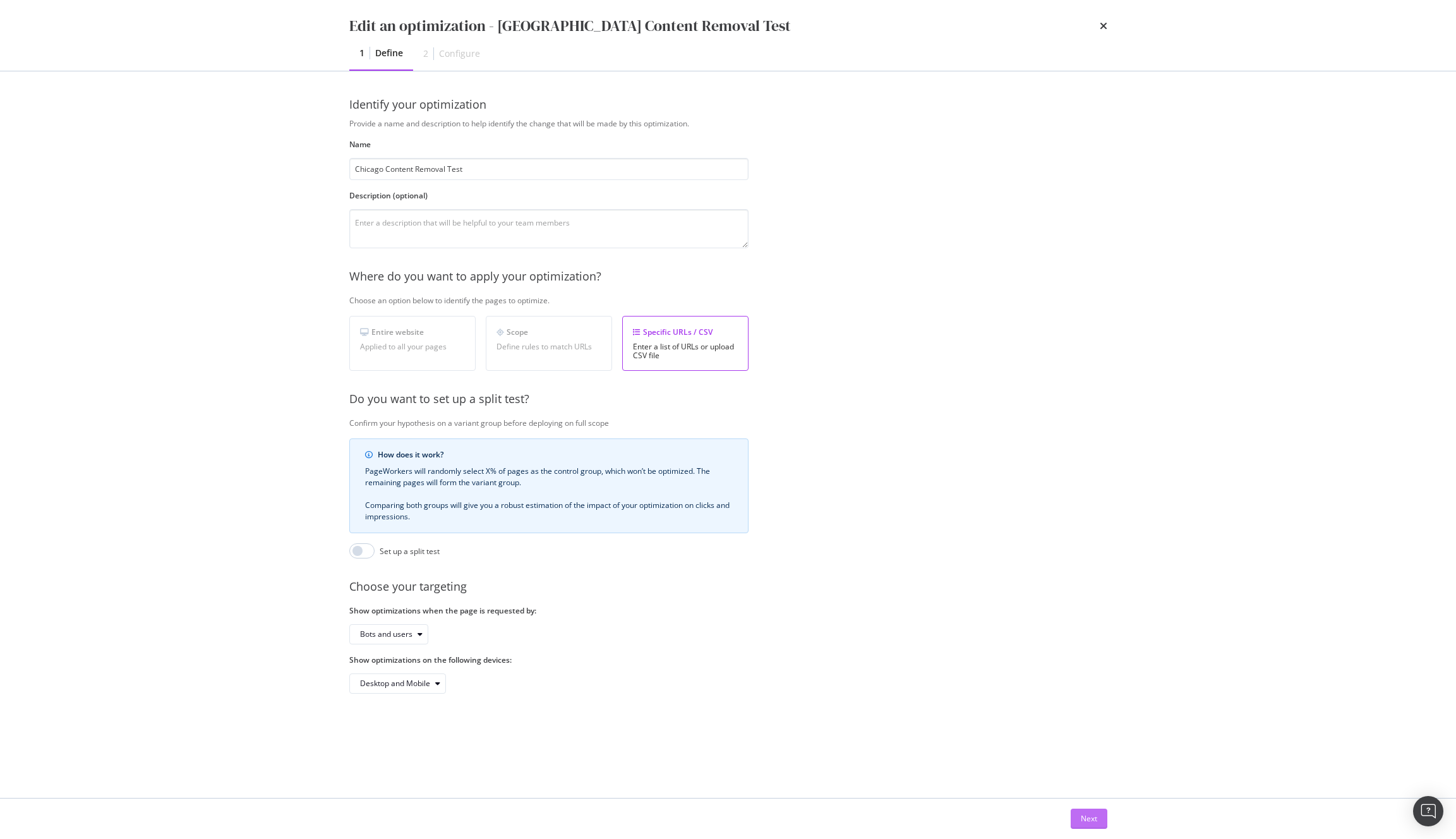
click at [1092, 817] on div "Next" at bounding box center [1088, 818] width 16 height 10
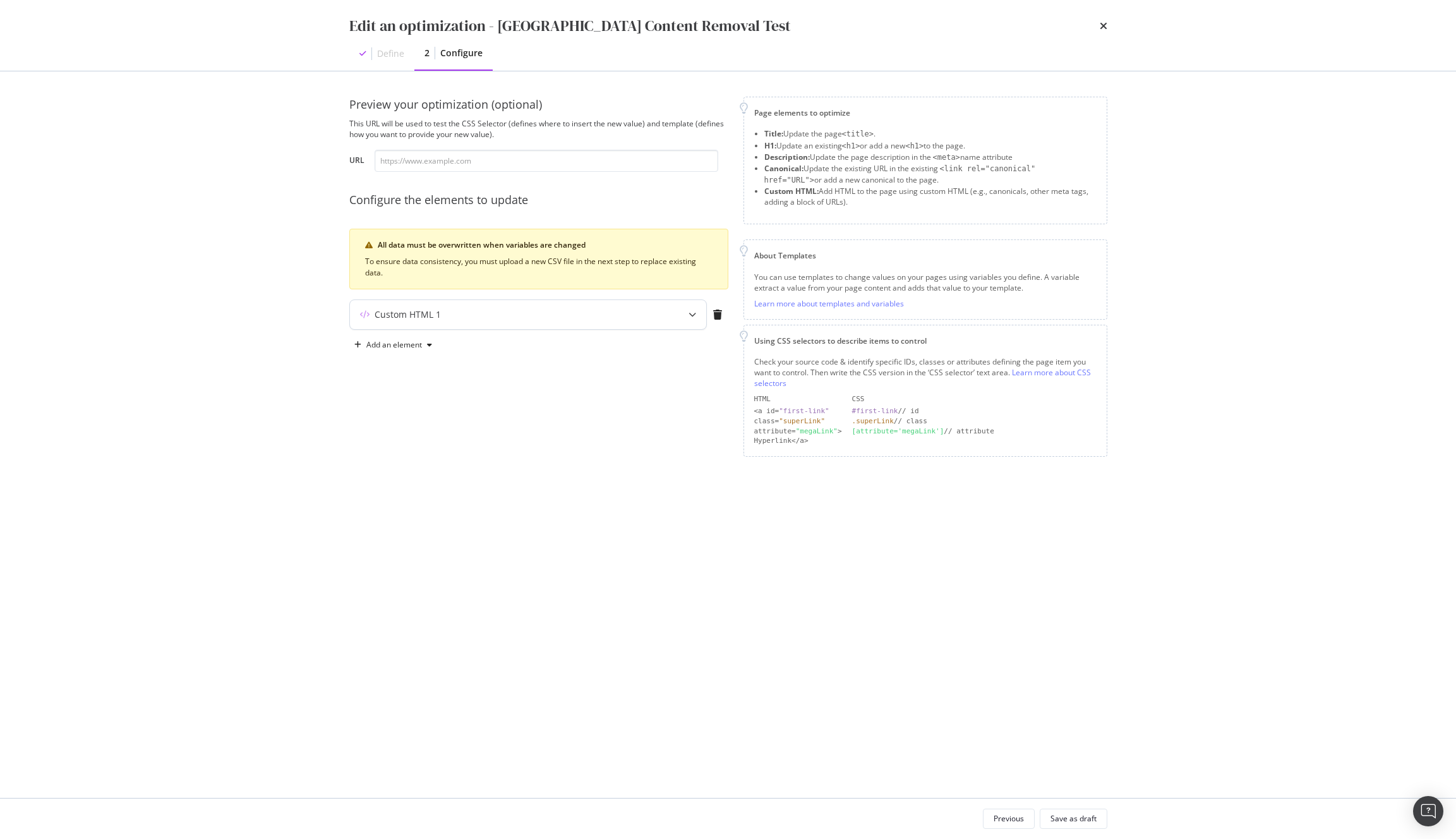
click at [557, 303] on div "Custom HTML 1" at bounding box center [528, 314] width 357 height 29
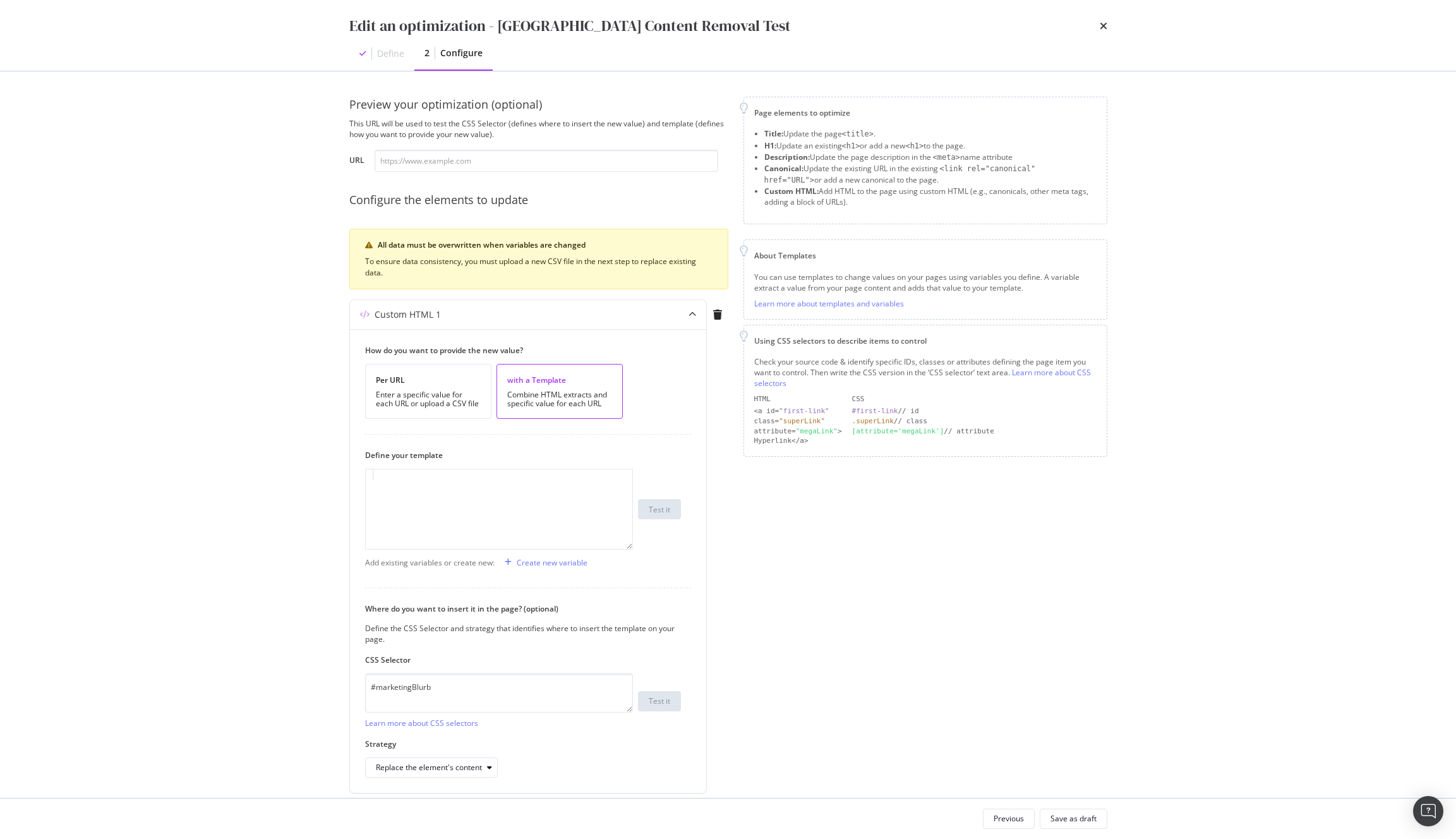
click at [250, 440] on div "Edit an optimization - [GEOGRAPHIC_DATA] Content Removal Test Define 2 Configur…" at bounding box center [728, 419] width 1456 height 839
click at [1088, 816] on div "Save as draft" at bounding box center [1073, 818] width 46 height 10
